Goal: Information Seeking & Learning: Learn about a topic

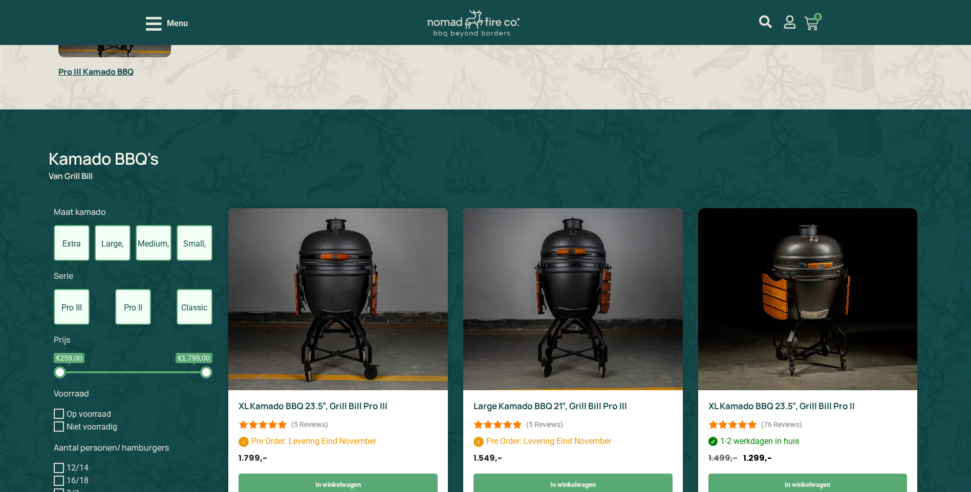
scroll to position [461, 0]
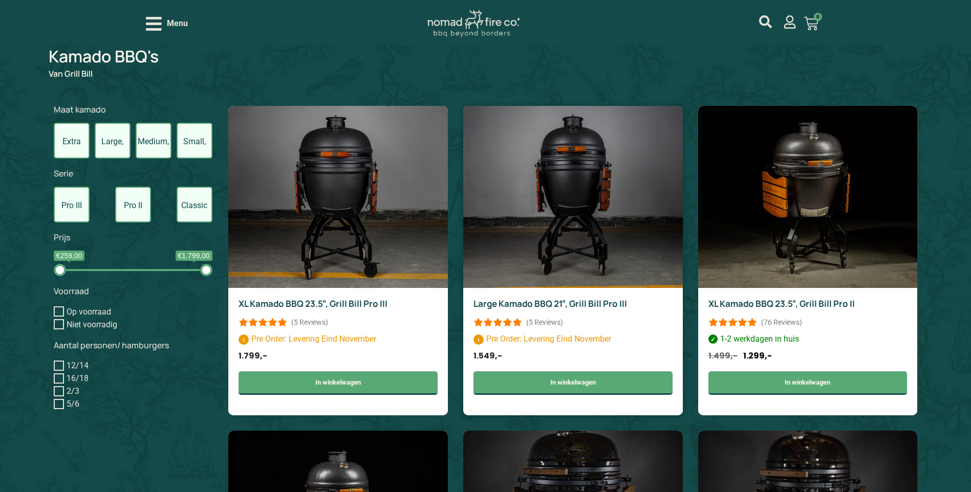
click at [547, 299] on link "Large Kamado BBQ 21″, Grill Bill Pro III" at bounding box center [550, 304] width 154 height 12
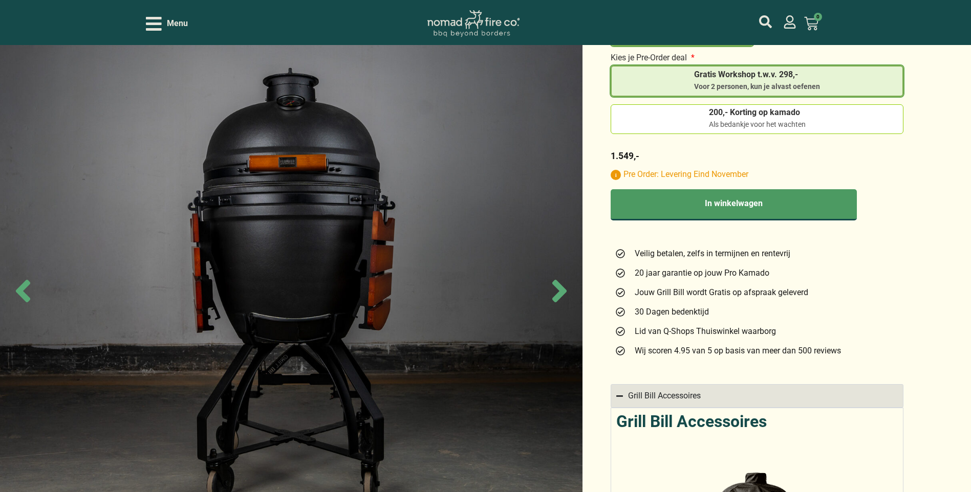
scroll to position [512, 0]
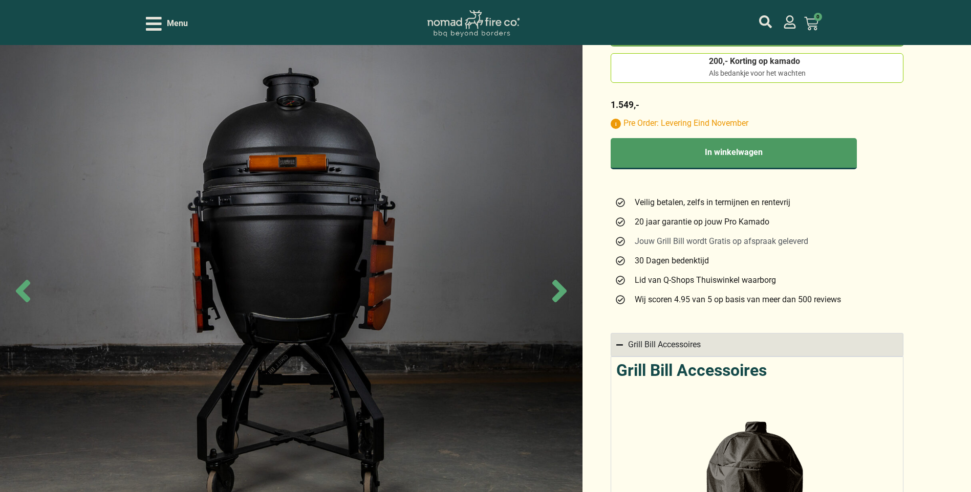
click at [728, 240] on span "Jouw Grill Bill wordt Gratis op afspraak geleverd" at bounding box center [720, 241] width 176 height 12
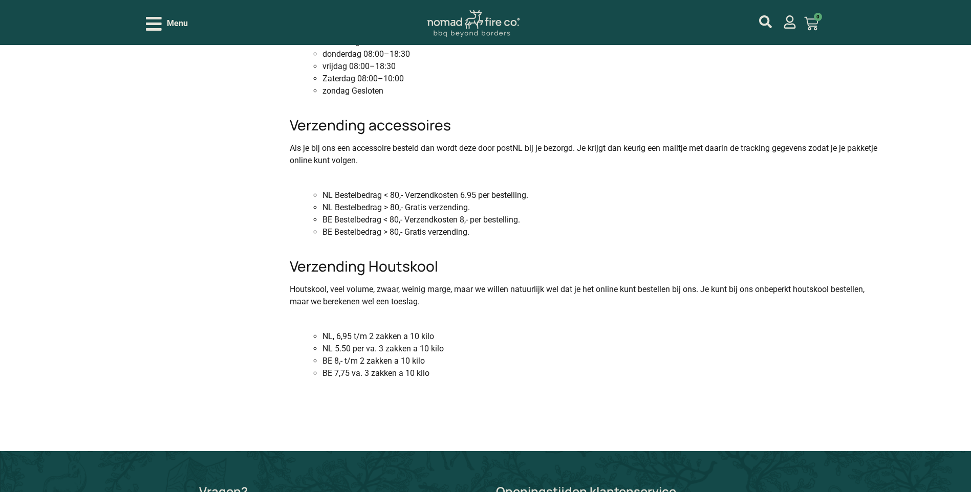
scroll to position [973, 0]
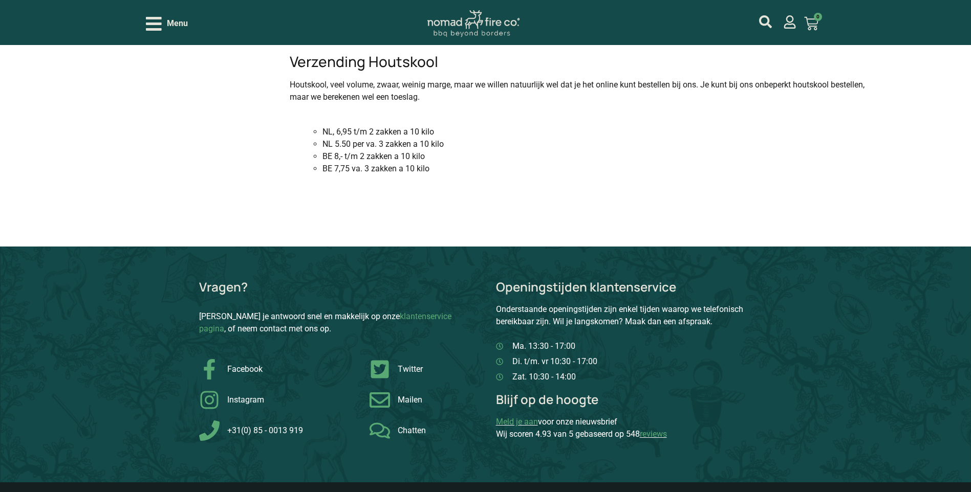
click at [516, 421] on link "Meld je aan" at bounding box center [517, 422] width 42 height 10
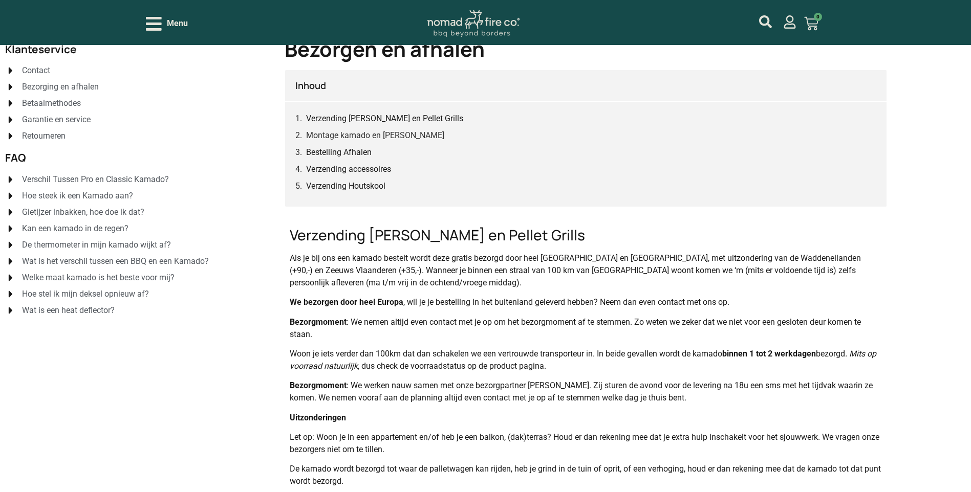
scroll to position [0, 0]
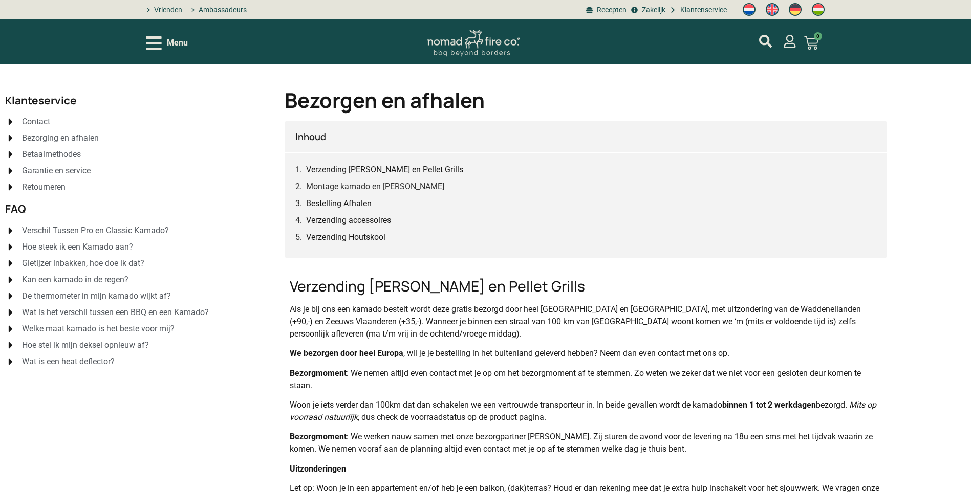
click at [95, 244] on span "Hoe steek ik een Kamado aan?" at bounding box center [76, 247] width 114 height 12
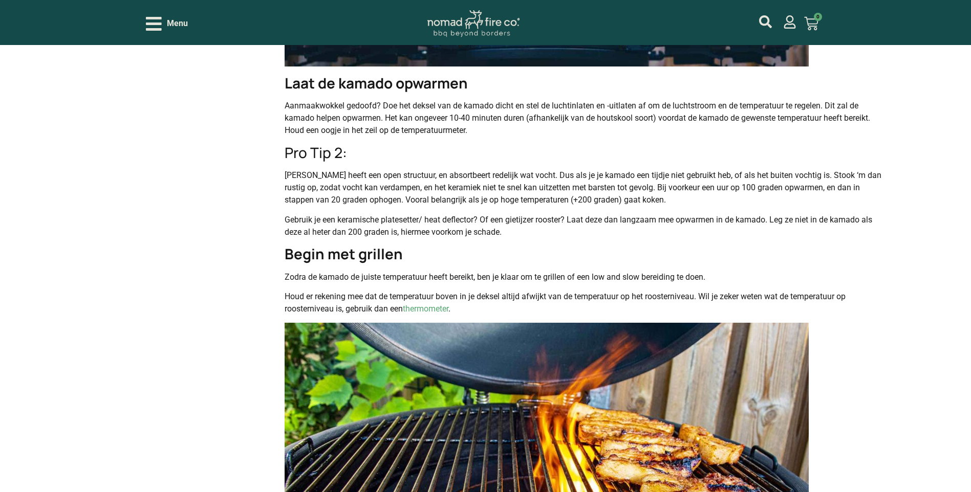
scroll to position [717, 0]
